Goal: Information Seeking & Learning: Learn about a topic

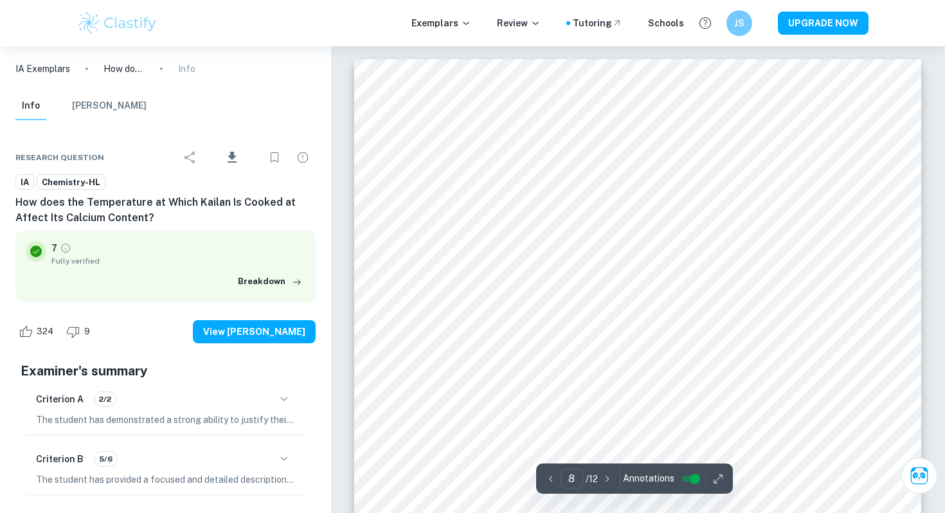
scroll to position [5507, 0]
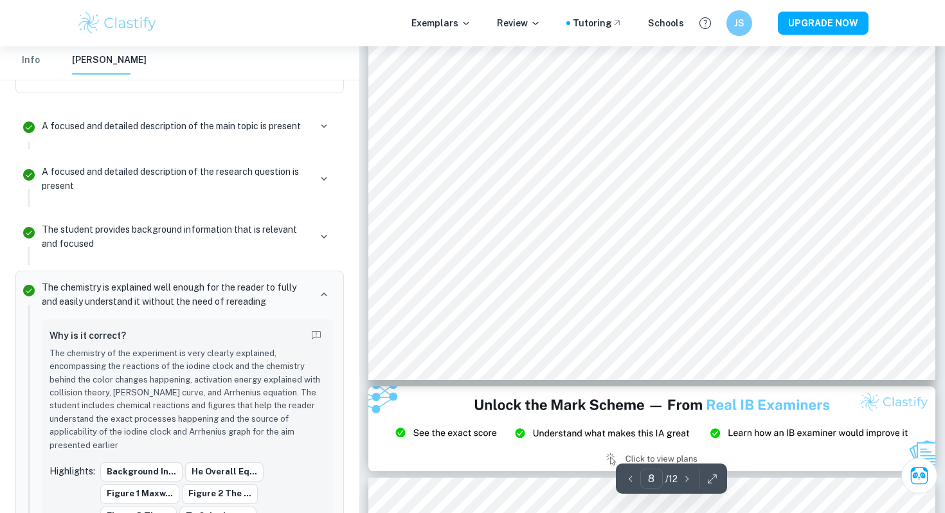
scroll to position [6482, 0]
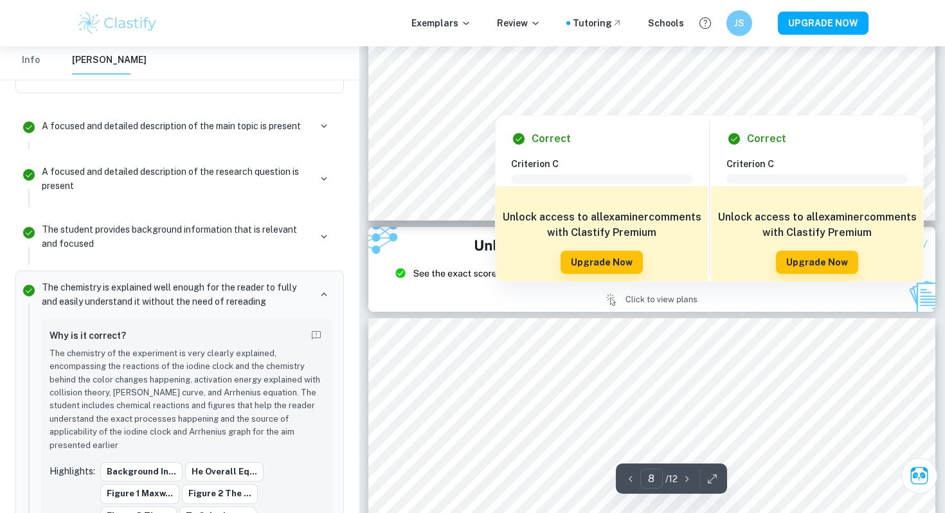
click at [125, 13] on img at bounding box center [117, 23] width 82 height 26
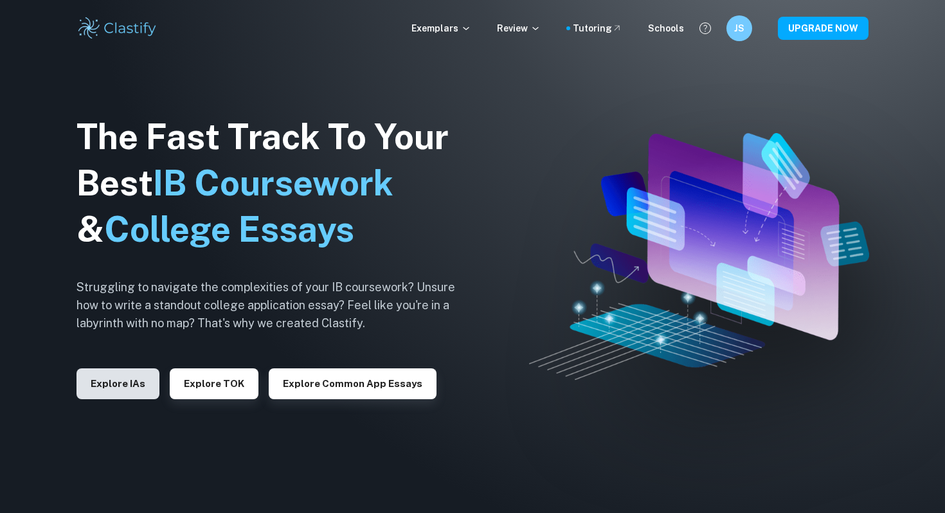
click at [111, 379] on button "Explore IAs" at bounding box center [117, 383] width 83 height 31
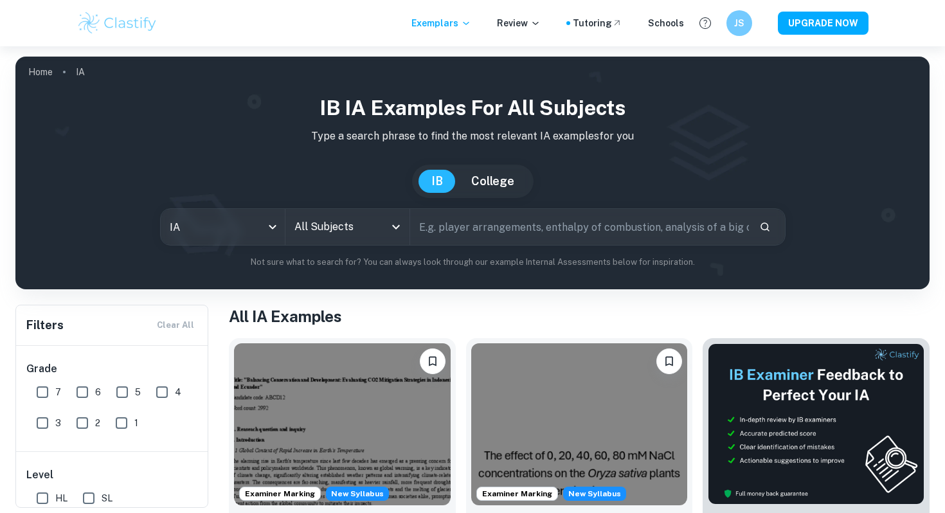
click at [492, 220] on input "text" at bounding box center [579, 227] width 339 height 36
type input "titration"
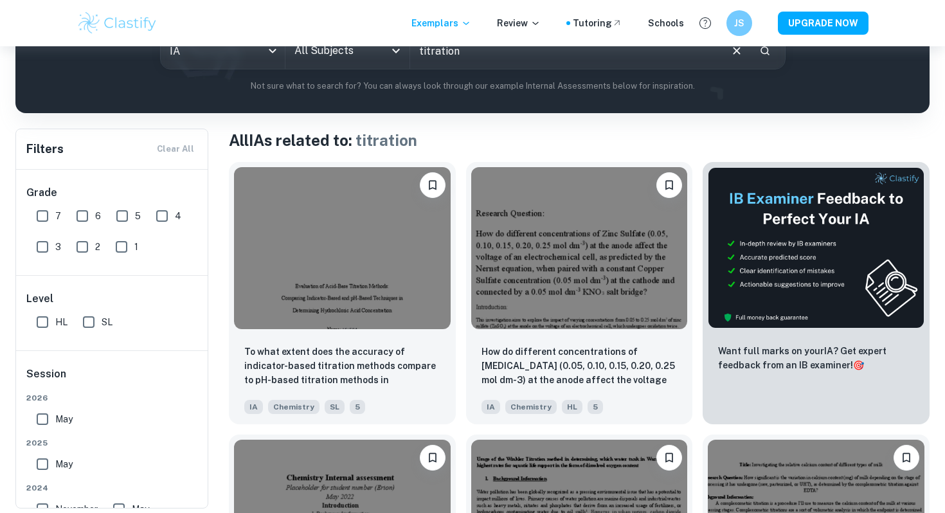
scroll to position [177, 0]
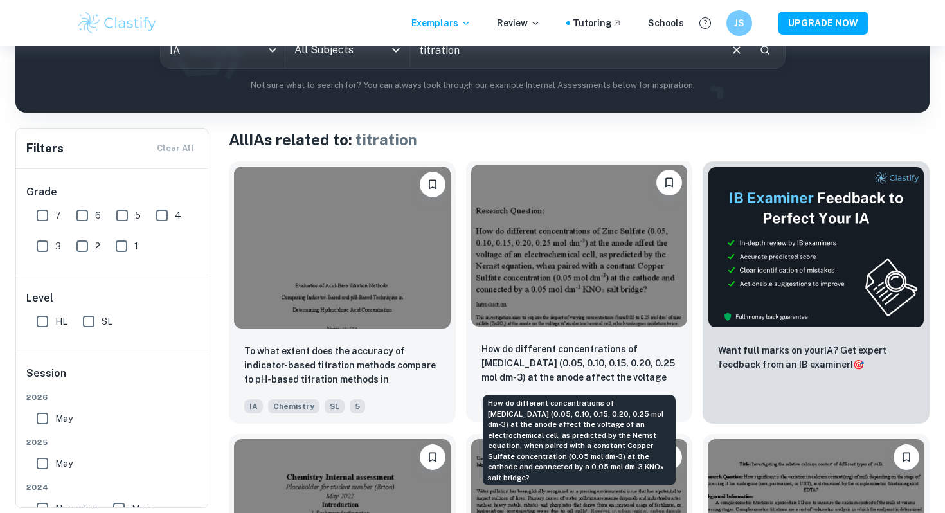
click at [548, 360] on p "How do different concentrations of [MEDICAL_DATA] (0.05, 0.10, 0.15, 0.20, 0.25…" at bounding box center [579, 364] width 196 height 44
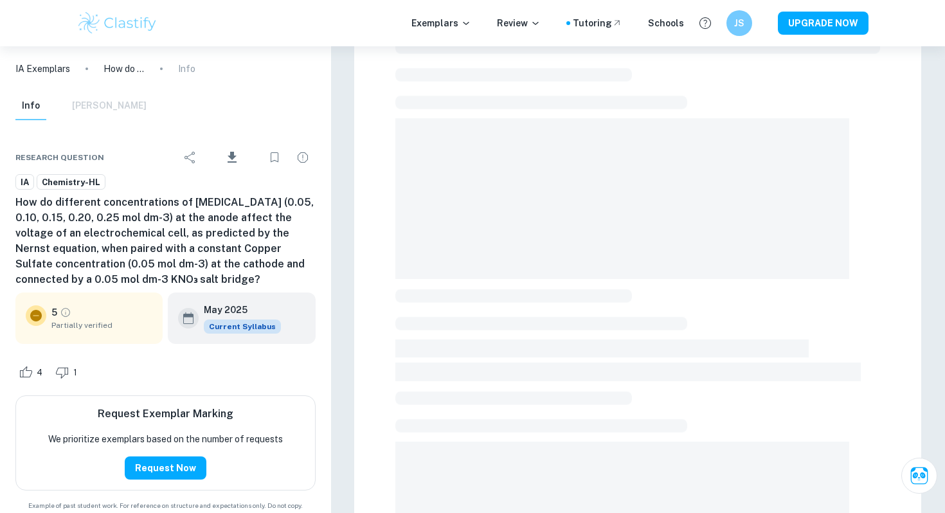
scroll to position [58, 0]
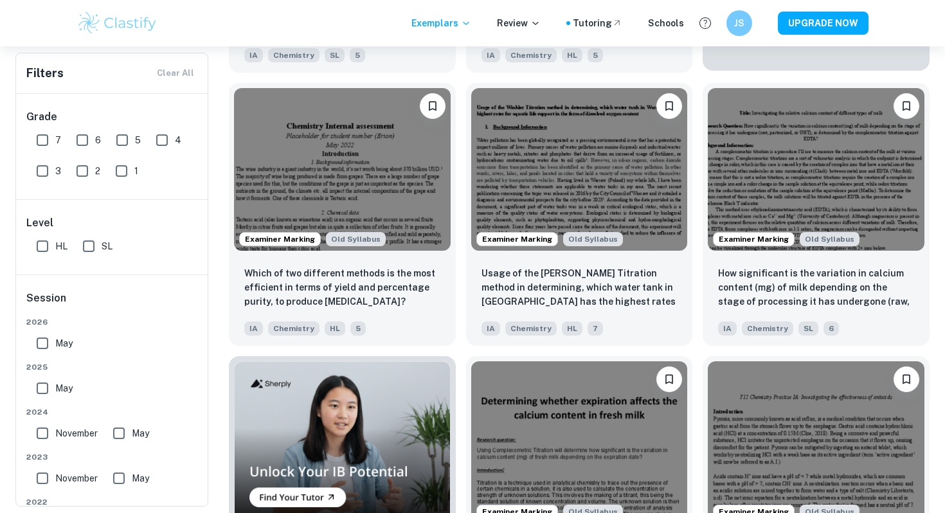
scroll to position [527, 0]
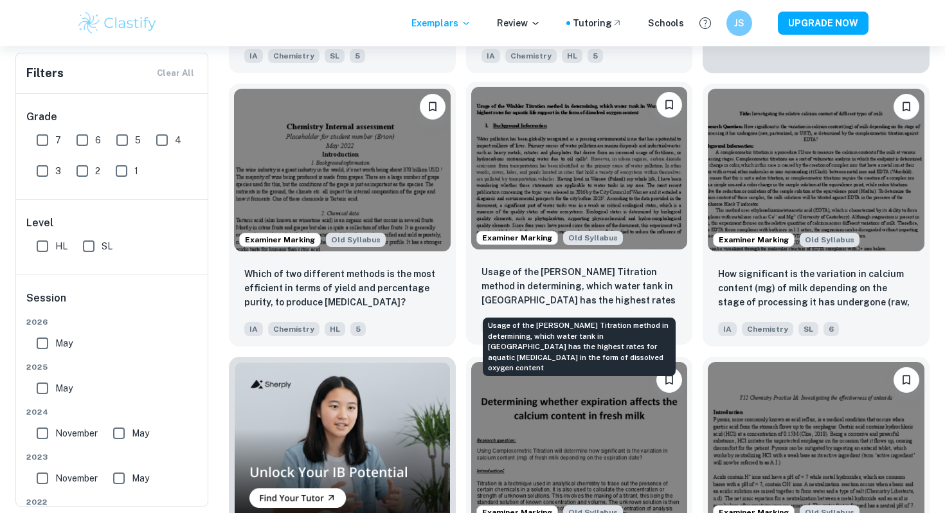
click at [533, 281] on p "Usage of the [PERSON_NAME] Titration method in determining, which water tank in…" at bounding box center [579, 287] width 196 height 44
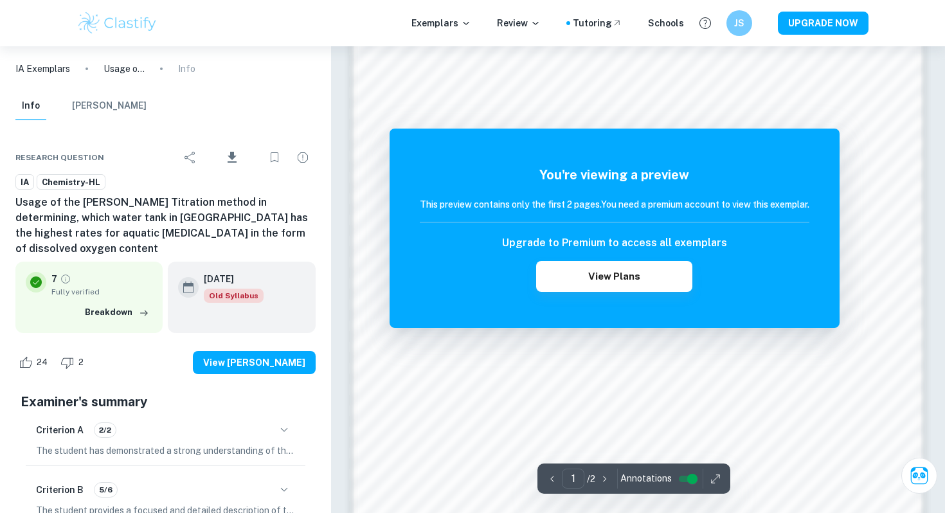
scroll to position [1141, 0]
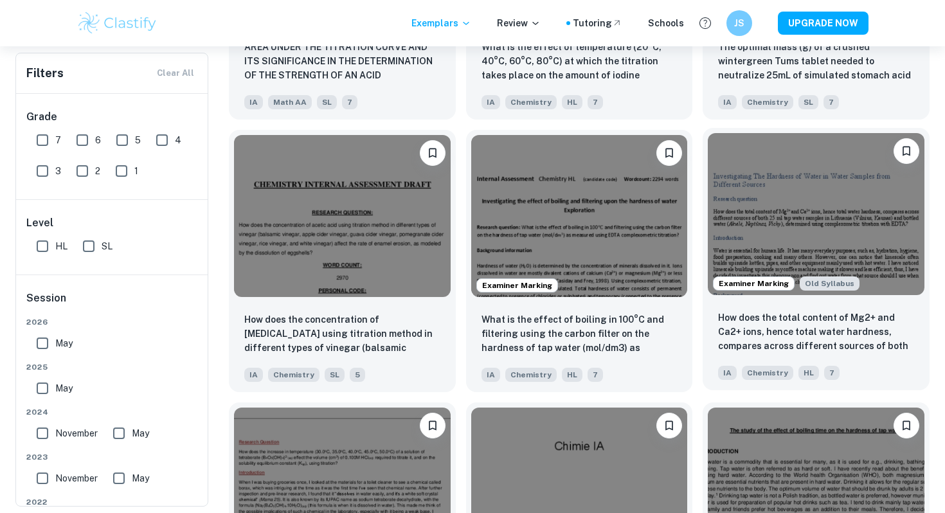
scroll to position [1317, 0]
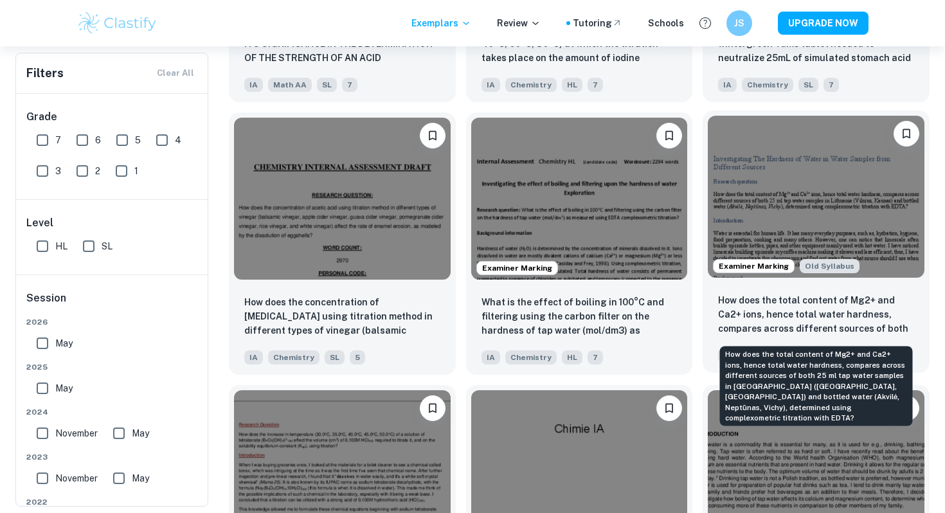
click at [773, 294] on p "How does the total content of Mg2+ and Ca2+ ions, hence total water hardness, c…" at bounding box center [816, 315] width 196 height 44
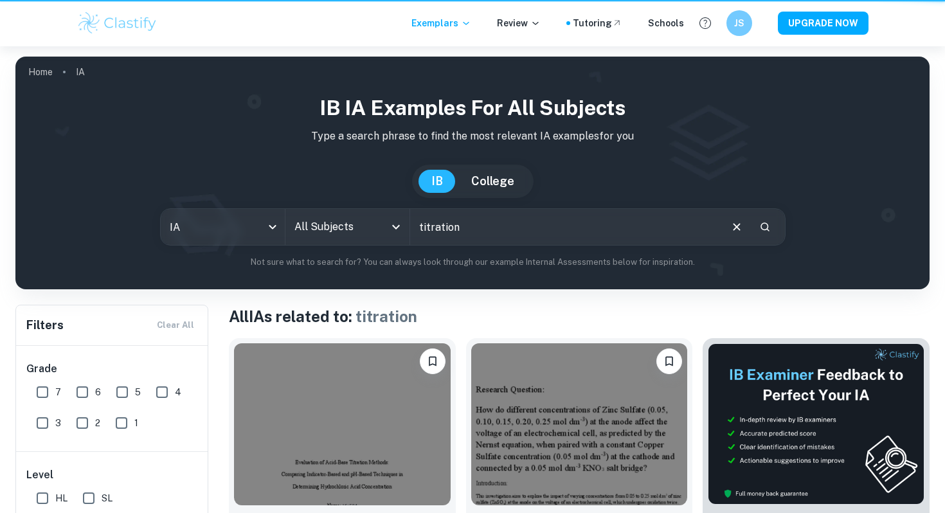
scroll to position [1317, 0]
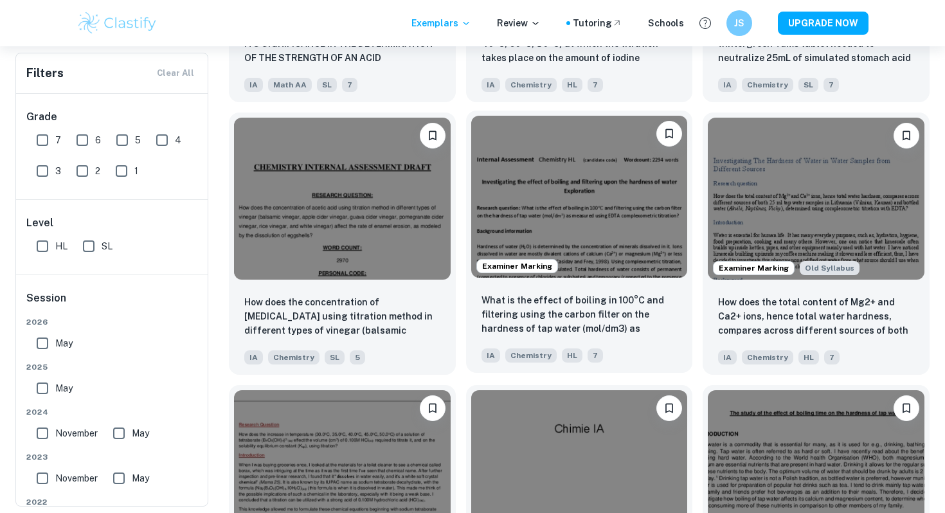
click at [583, 277] on img at bounding box center [579, 197] width 217 height 162
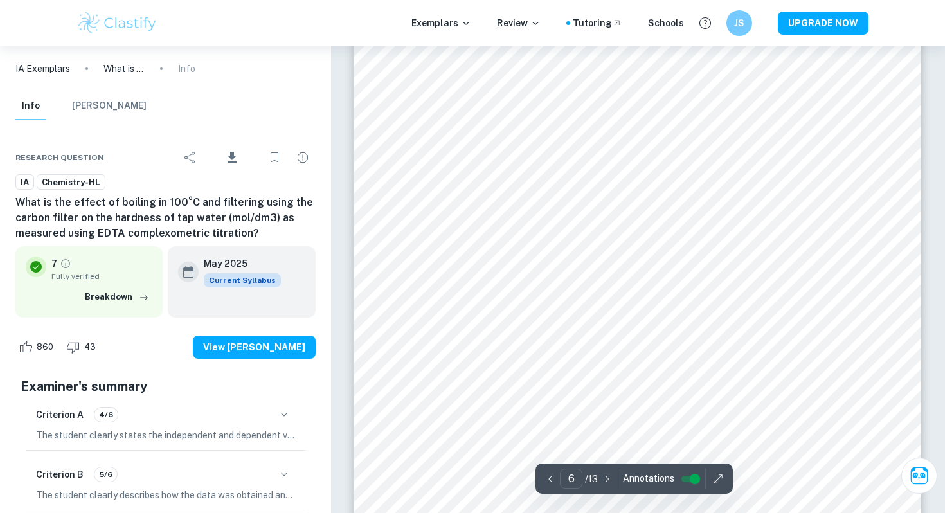
scroll to position [4599, 0]
type input "7"
